Goal: Task Accomplishment & Management: Manage account settings

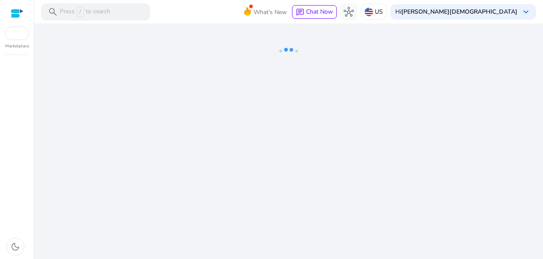
click at [21, 14] on div at bounding box center [17, 14] width 13 height 10
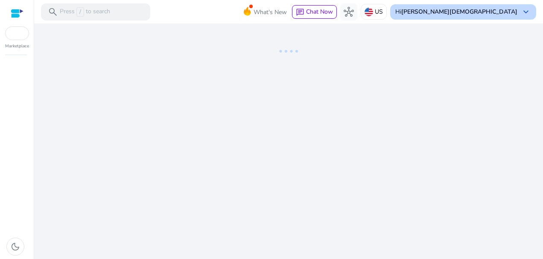
click at [508, 9] on b "[PERSON_NAME][DEMOGRAPHIC_DATA]" at bounding box center [460, 12] width 116 height 8
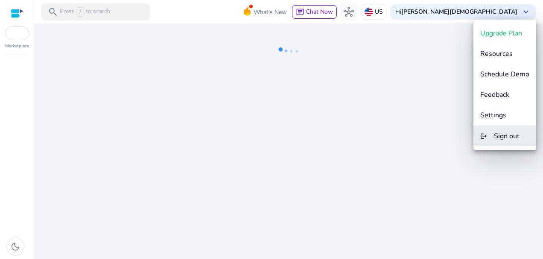
click at [498, 134] on span "Sign out" at bounding box center [507, 136] width 26 height 9
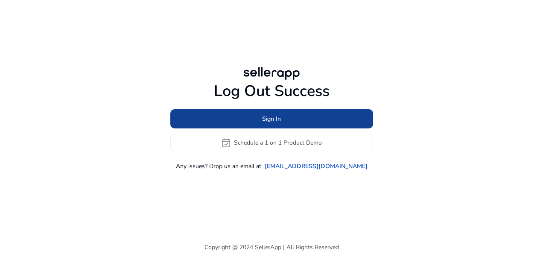
click at [273, 115] on span "Sign In" at bounding box center [271, 118] width 19 height 9
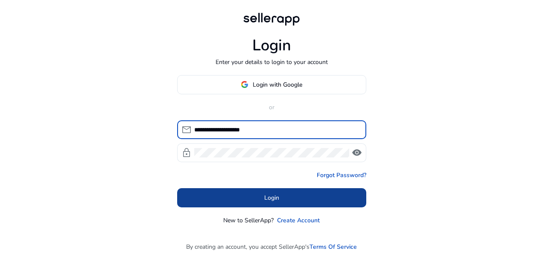
type input "**********"
click at [293, 200] on span at bounding box center [271, 198] width 189 height 21
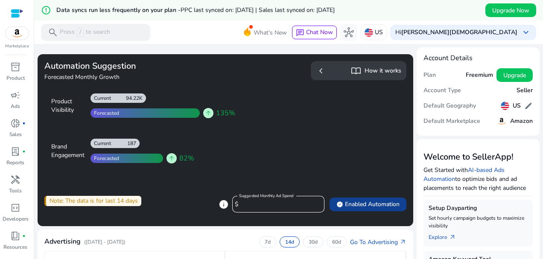
click at [365, 203] on span "verified Enabled Automation" at bounding box center [368, 204] width 63 height 9
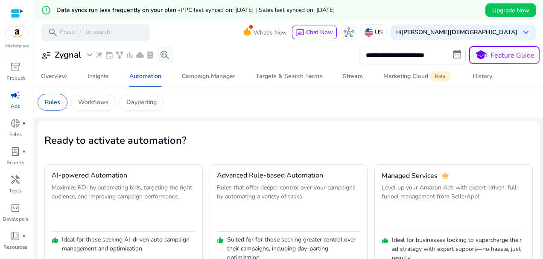
scroll to position [42, 0]
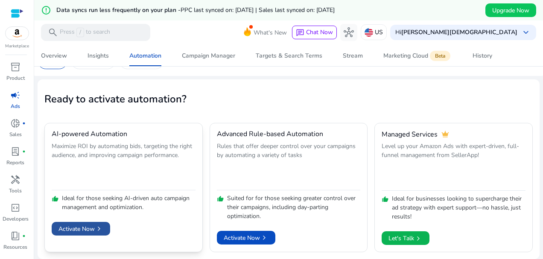
click at [87, 232] on span "Activate Now chevron_right" at bounding box center [81, 229] width 45 height 9
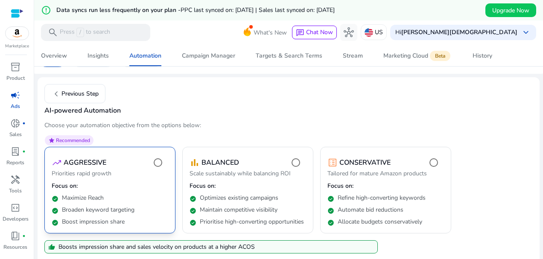
scroll to position [130, 0]
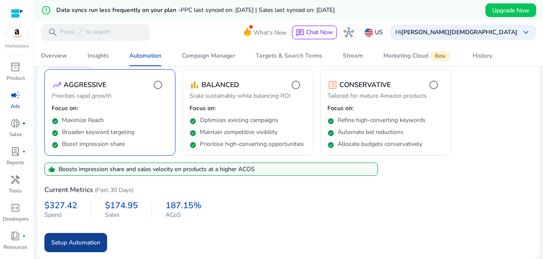
click at [90, 239] on span "Setup Automation" at bounding box center [75, 242] width 49 height 9
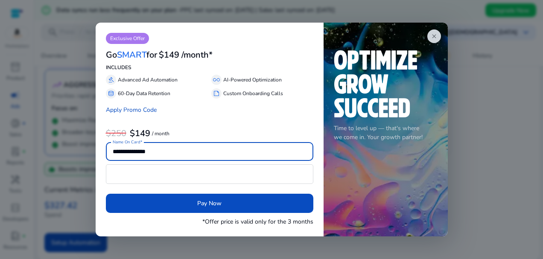
click at [491, 125] on div at bounding box center [271, 129] width 543 height 259
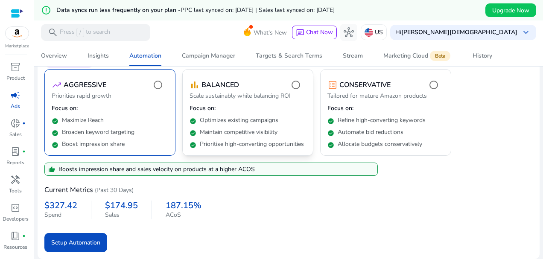
click at [281, 125] on div "check_circle Maintain competitive visibility" at bounding box center [248, 131] width 117 height 12
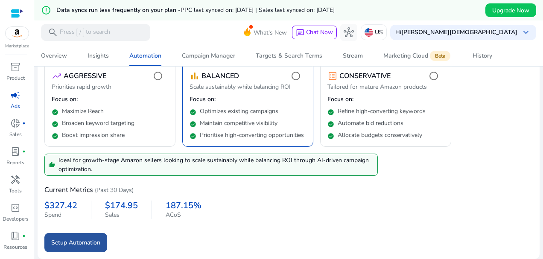
click at [103, 249] on span "submit" at bounding box center [75, 242] width 63 height 21
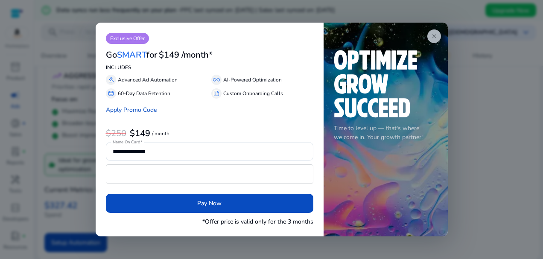
click at [435, 40] on span "close" at bounding box center [434, 36] width 7 height 7
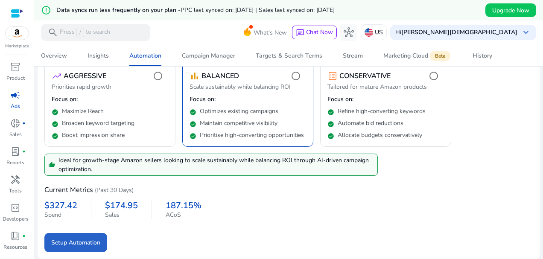
scroll to position [0, 0]
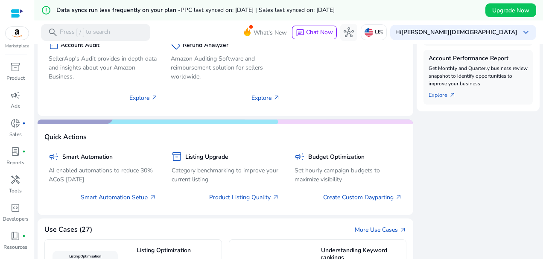
scroll to position [240, 0]
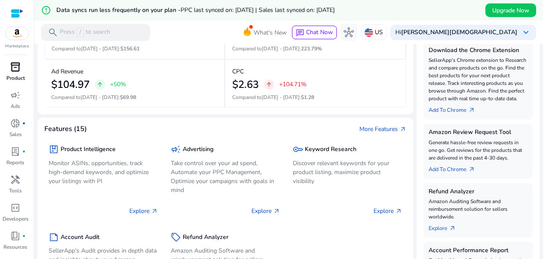
click at [4, 78] on link "inventory_2 Product" at bounding box center [15, 74] width 31 height 28
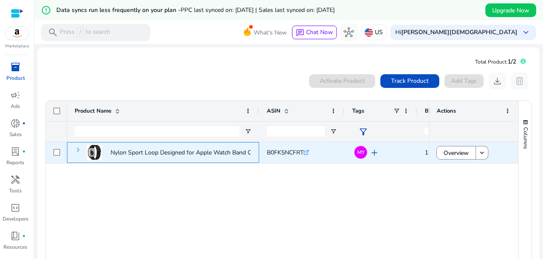
click at [78, 149] on span at bounding box center [78, 150] width 7 height 7
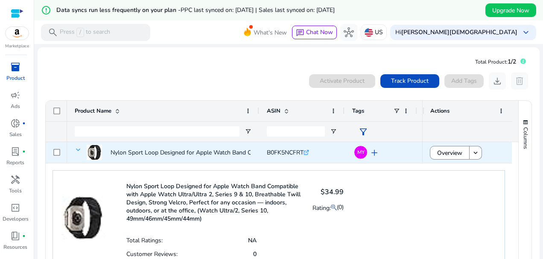
click at [80, 151] on span at bounding box center [78, 150] width 7 height 7
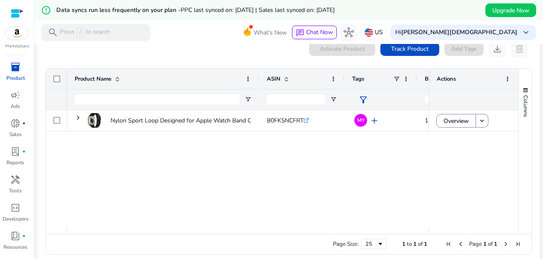
scroll to position [39, 0]
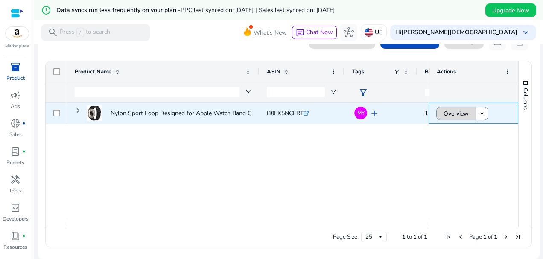
click at [455, 116] on span "Overview" at bounding box center [456, 114] width 25 height 18
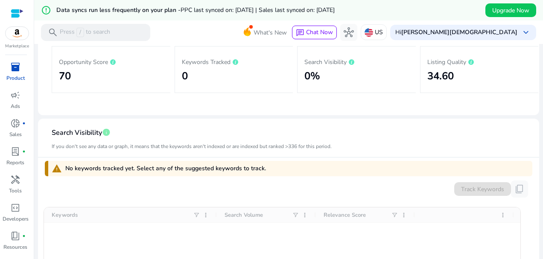
scroll to position [192, 0]
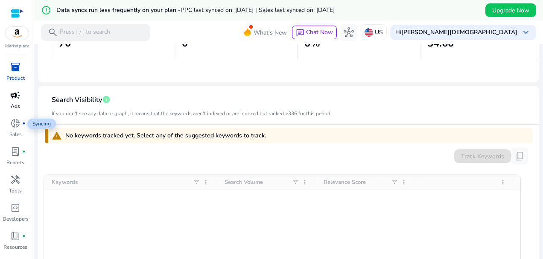
click at [10, 99] on span "campaign" at bounding box center [15, 95] width 10 height 10
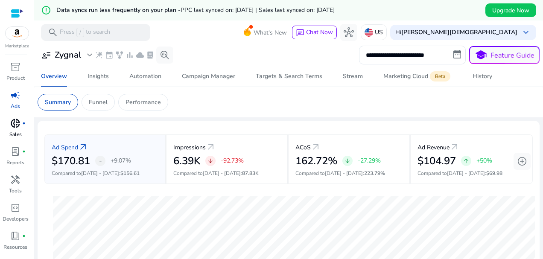
click at [17, 128] on span "donut_small" at bounding box center [15, 123] width 10 height 10
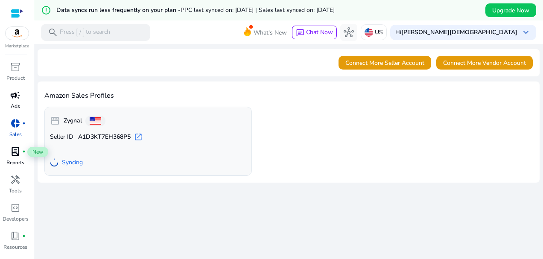
click at [13, 157] on span "lab_profile" at bounding box center [15, 152] width 10 height 10
click at [14, 152] on span "lab_profile" at bounding box center [15, 152] width 10 height 10
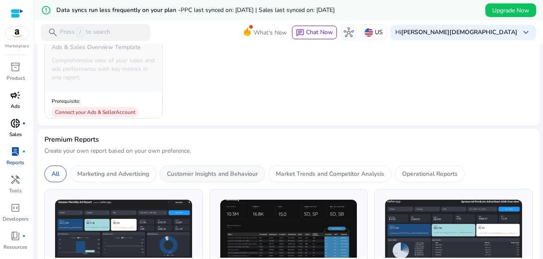
scroll to position [192, 0]
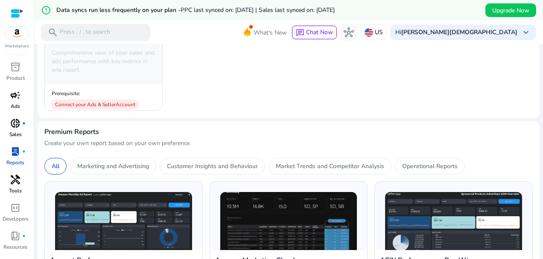
click at [17, 184] on span "handyman" at bounding box center [15, 180] width 10 height 10
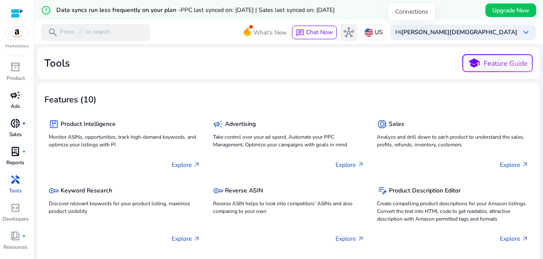
click at [354, 33] on span "hub" at bounding box center [349, 32] width 10 height 10
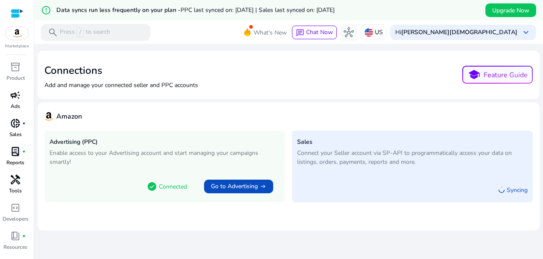
scroll to position [21, 0]
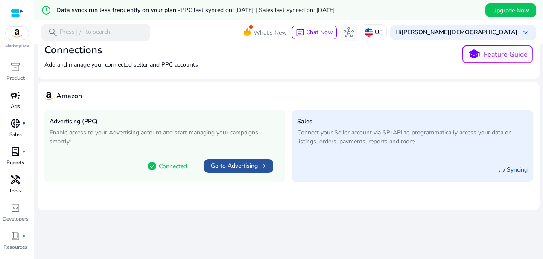
click at [228, 166] on span "Go to Advertising" at bounding box center [234, 166] width 47 height 9
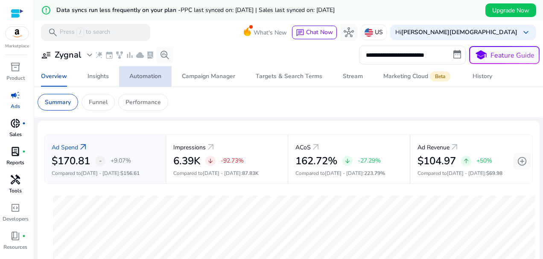
click at [133, 79] on div "Automation" at bounding box center [145, 76] width 32 height 6
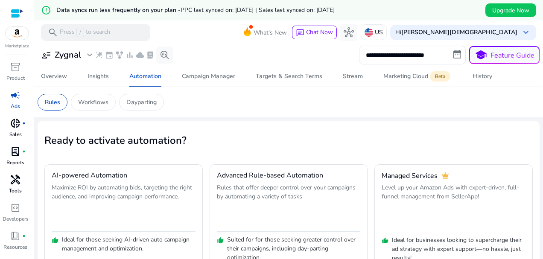
scroll to position [42, 0]
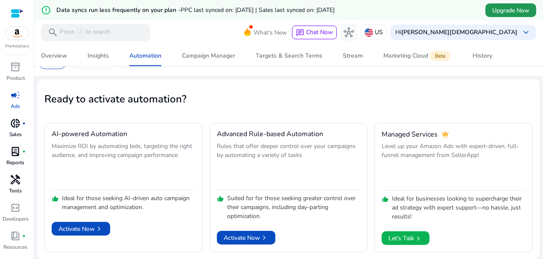
click at [505, 15] on span at bounding box center [511, 10] width 51 height 21
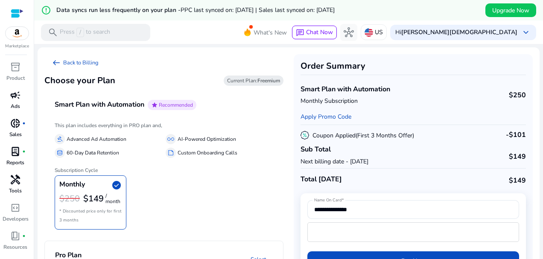
scroll to position [32, 0]
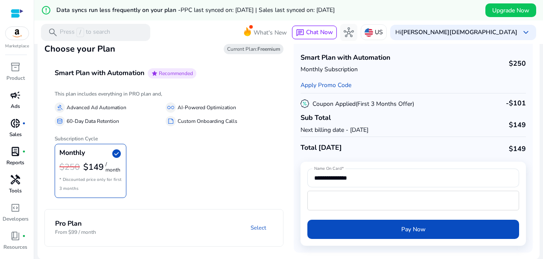
click at [178, 225] on mat-panel-description "Select" at bounding box center [207, 228] width 151 height 16
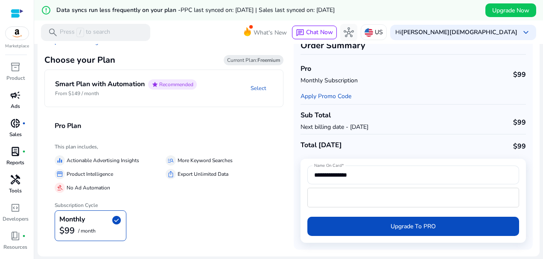
scroll to position [0, 0]
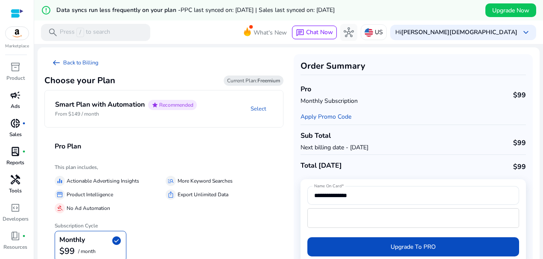
click at [216, 123] on mat-expansion-panel-header "Smart Plan with Automation star Recommended From $149 / month Select" at bounding box center [174, 109] width 259 height 37
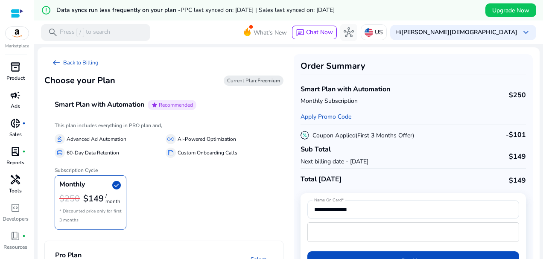
click at [15, 62] on span "inventory_2" at bounding box center [15, 67] width 10 height 10
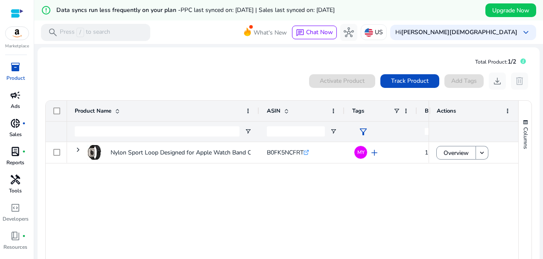
click at [22, 37] on img at bounding box center [17, 33] width 23 height 13
